Goal: Task Accomplishment & Management: Manage account settings

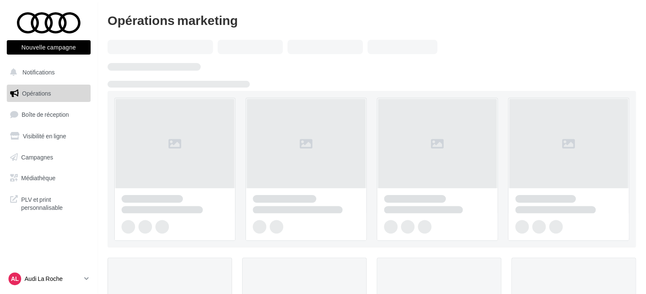
click at [66, 281] on p "Audi La Roche" at bounding box center [53, 279] width 56 height 8
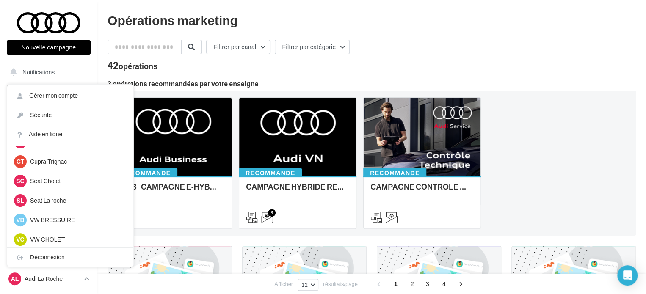
scroll to position [110, 0]
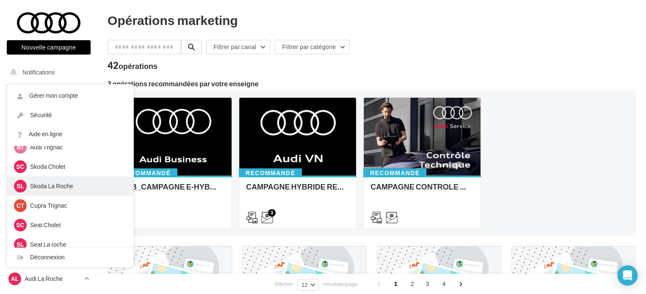
click at [59, 183] on p "Skoda La Roche" at bounding box center [76, 186] width 93 height 8
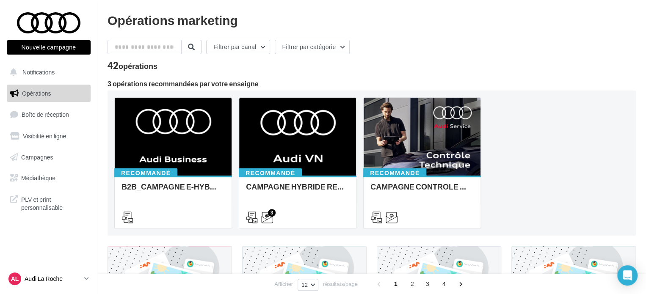
click at [64, 280] on p "Audi La Roche" at bounding box center [53, 279] width 56 height 8
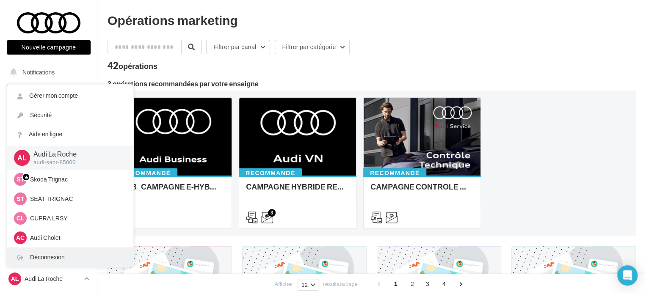
click at [67, 259] on div "Déconnexion" at bounding box center [70, 257] width 126 height 19
